Goal: Find specific page/section: Find specific page/section

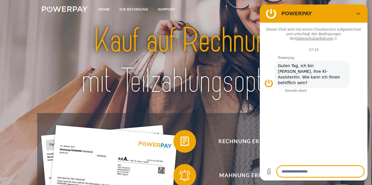
click at [188, 60] on img at bounding box center [186, 60] width 260 height 85
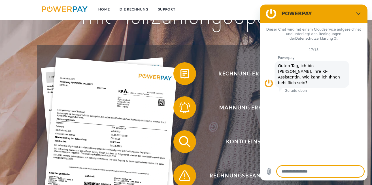
scroll to position [72, 0]
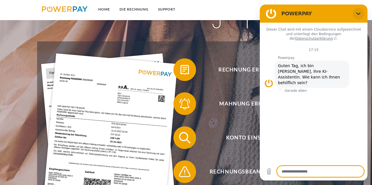
click at [358, 12] on icon "Schließen" at bounding box center [358, 13] width 5 height 5
type textarea "*"
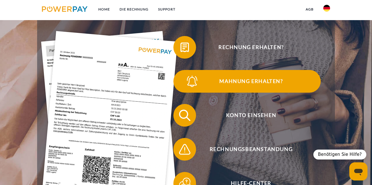
scroll to position [94, 0]
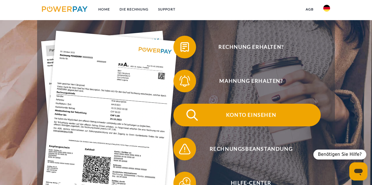
click at [212, 113] on span "Konto einsehen" at bounding box center [251, 115] width 139 height 23
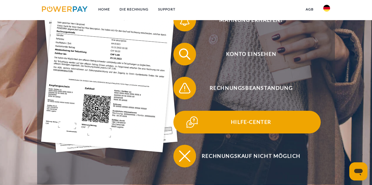
scroll to position [155, 0]
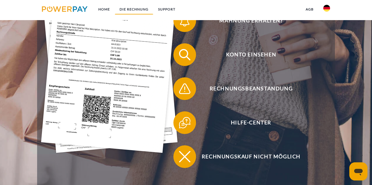
click at [130, 9] on link "DIE RECHNUNG" at bounding box center [134, 9] width 39 height 10
